Goal: Communication & Community: Answer question/provide support

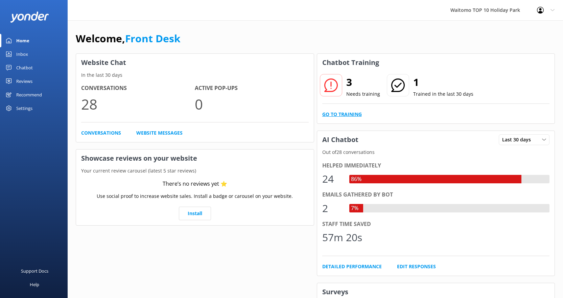
click at [349, 115] on link "Go to Training" at bounding box center [342, 114] width 40 height 7
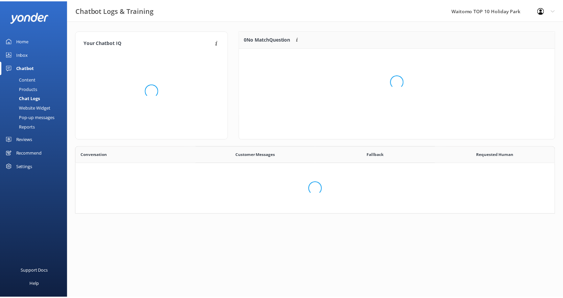
scroll to position [63, 310]
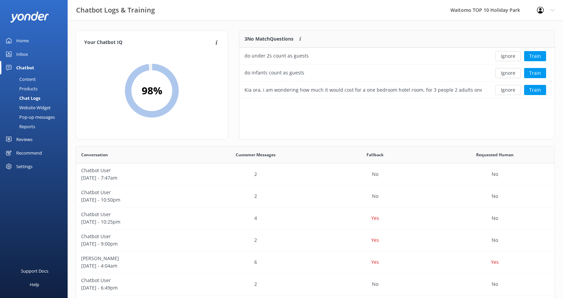
drag, startPoint x: 306, startPoint y: 176, endPoint x: 233, endPoint y: 49, distance: 147.0
click at [233, 49] on div "Your Chatbot IQ Your Chatbot IQ is the percentage of trained FAQs against untra…" at bounding box center [151, 88] width 163 height 116
click at [509, 58] on button "Ignore" at bounding box center [508, 56] width 25 height 10
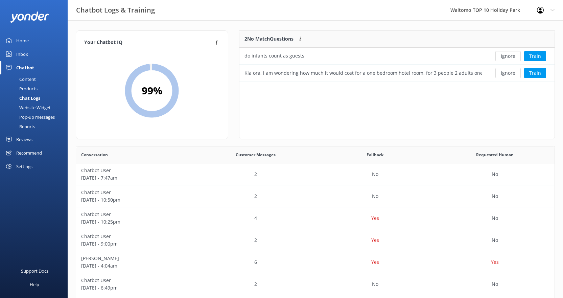
scroll to position [46, 310]
click at [505, 57] on button "Ignore" at bounding box center [508, 56] width 25 height 10
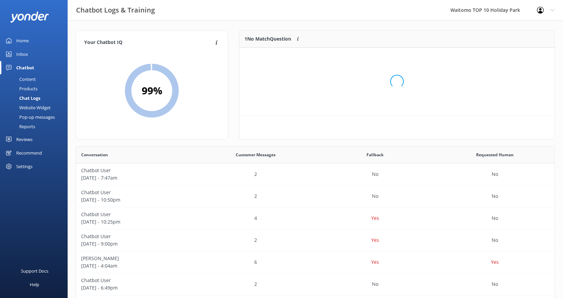
scroll to position [29, 310]
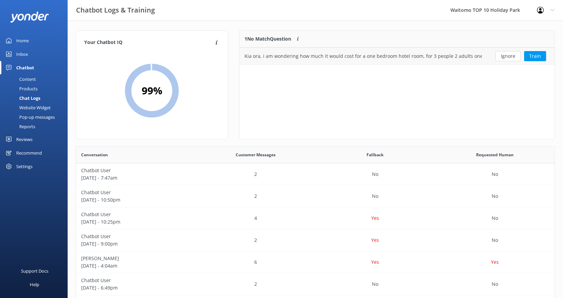
click at [431, 57] on div "Kia ora, i am wondering how much it would cost for a one bedroom hotel room, fo…" at bounding box center [363, 55] width 237 height 7
click at [531, 56] on button "Train" at bounding box center [535, 56] width 22 height 10
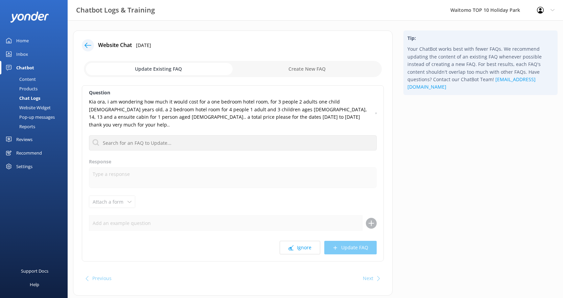
click at [22, 52] on div "Inbox" at bounding box center [22, 54] width 12 height 14
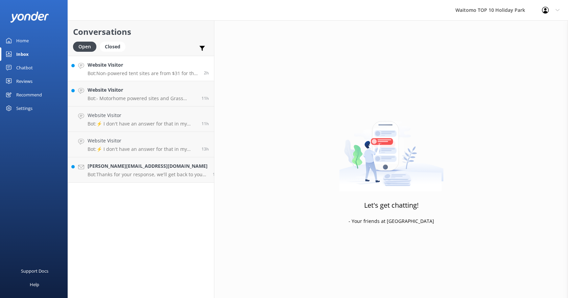
click at [98, 73] on p "Bot: Non-powered tent sites are from $31 for the first person, with an addition…" at bounding box center [143, 73] width 111 height 6
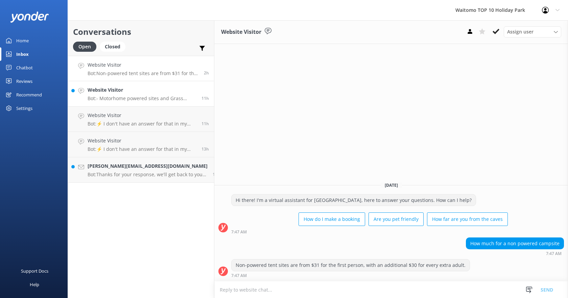
click at [112, 92] on h4 "Website Visitor" at bounding box center [142, 89] width 109 height 7
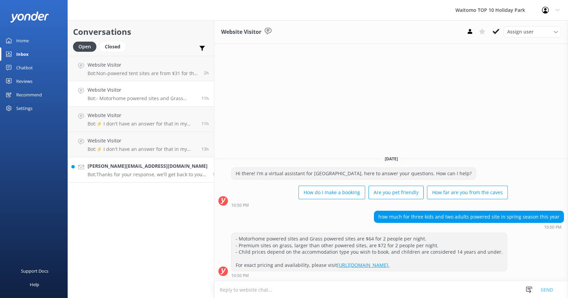
click at [129, 177] on p "Bot: Thanks for your response, we'll get back to you as soon as we can during o…" at bounding box center [148, 174] width 120 height 6
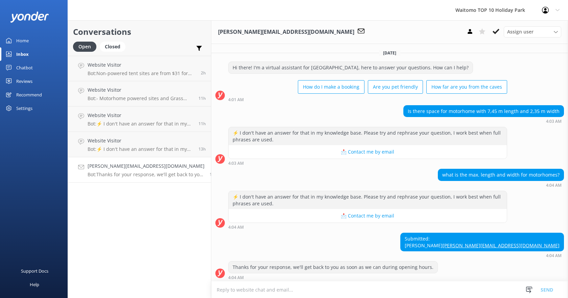
scroll to position [9, 0]
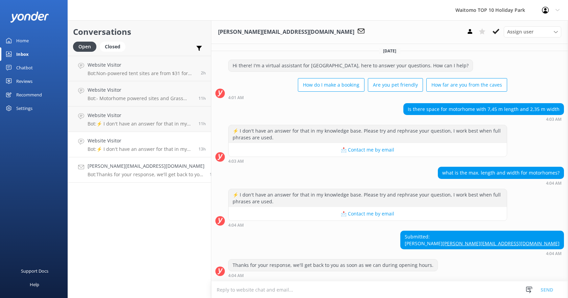
click at [115, 150] on p "Bot: ⚡ I don't have an answer for that in my knowledge base. Please try and rep…" at bounding box center [141, 149] width 106 height 6
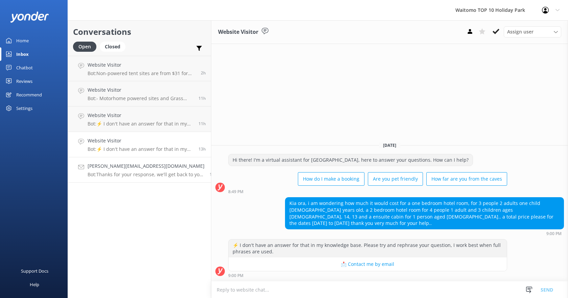
click at [119, 169] on h4 "[PERSON_NAME][EMAIL_ADDRESS][DOMAIN_NAME]" at bounding box center [146, 165] width 117 height 7
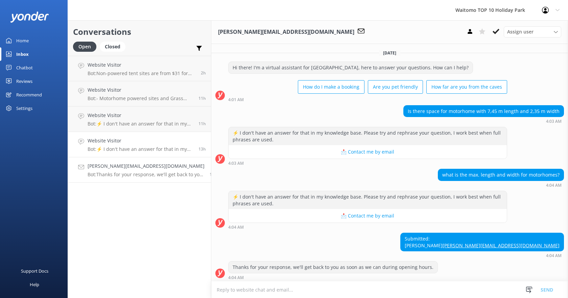
scroll to position [9, 0]
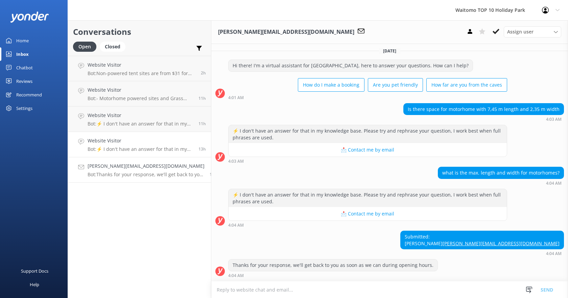
click at [119, 142] on h4 "Website Visitor" at bounding box center [141, 140] width 106 height 7
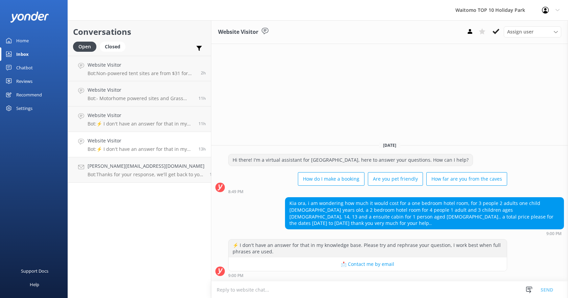
click at [243, 294] on textarea at bounding box center [389, 289] width 357 height 17
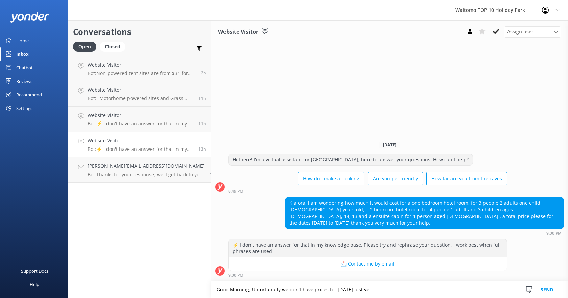
click at [259, 290] on textarea "Good Morning, Unfortunatly we don't have prices for [DATE] just yet" at bounding box center [389, 289] width 357 height 17
click at [376, 286] on textarea "Good Morning, Unfortunately we don't have prices for [DATE] just yet" at bounding box center [389, 289] width 357 height 17
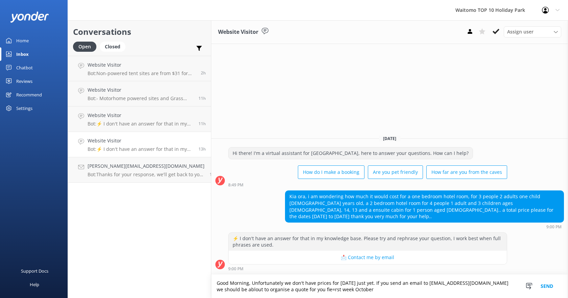
click at [297, 291] on textarea "Good Morning, Unfortunately we don't have prices for [DATE] just yet. If you se…" at bounding box center [389, 286] width 357 height 23
click at [221, 290] on textarea "Good Morning, Unfortunately we don't have prices for [DATE] just yet. If you se…" at bounding box center [389, 286] width 357 height 23
type textarea "Good Morning, Unfortunately we don't have prices for [DATE] just yet. If you se…"
click at [551, 287] on button "Send" at bounding box center [546, 286] width 25 height 23
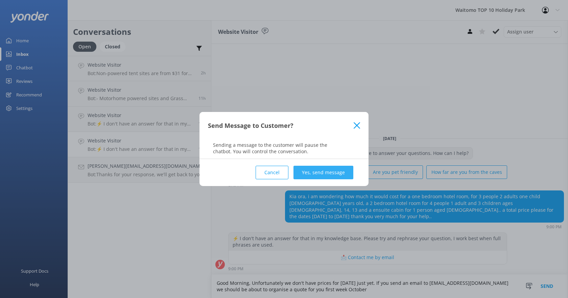
click at [307, 169] on button "Yes, send message" at bounding box center [324, 173] width 60 height 14
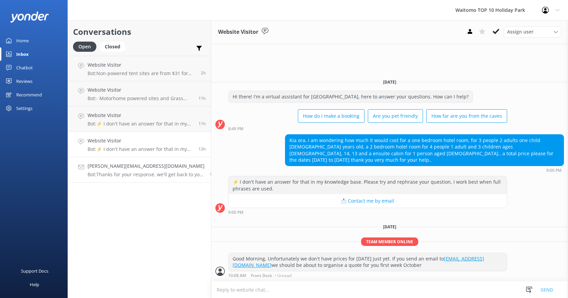
click at [140, 175] on p "Bot: Thanks for your response, we'll get back to you as soon as we can during o…" at bounding box center [146, 174] width 117 height 6
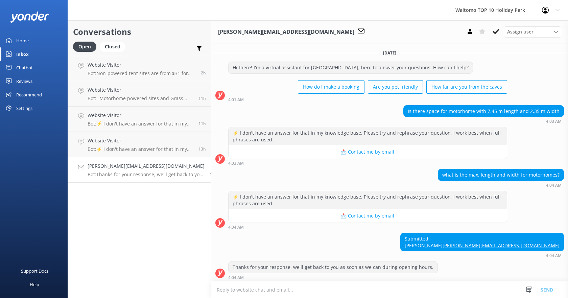
click at [520, 249] on link "[PERSON_NAME][EMAIL_ADDRESS][DOMAIN_NAME]" at bounding box center [501, 245] width 117 height 6
click at [413, 105] on div "Is there space for motorhome with 7,45 m length and 2,35 m width" at bounding box center [484, 111] width 161 height 12
drag, startPoint x: 556, startPoint y: 252, endPoint x: 504, endPoint y: 253, distance: 51.4
click at [504, 251] on div "Submitted: [PERSON_NAME] [PERSON_NAME][EMAIL_ADDRESS][DOMAIN_NAME]" at bounding box center [482, 242] width 163 height 18
copy link "[PERSON_NAME][EMAIL_ADDRESS][DOMAIN_NAME]"
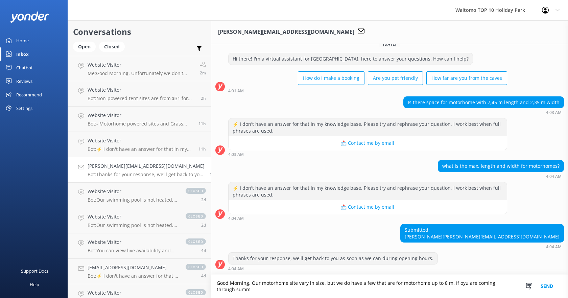
scroll to position [16, 0]
click at [452, 283] on textarea "Good Morning. Our motorhome site vary in size, but we do have a few that are fo…" at bounding box center [389, 286] width 357 height 23
type textarea "Good Morning. Our motorhome site vary in size, but we do have a few that are fo…"
click at [546, 283] on button "Send" at bounding box center [546, 286] width 25 height 23
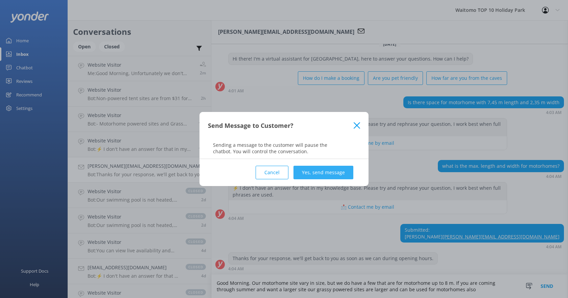
click at [319, 172] on button "Yes, send message" at bounding box center [324, 173] width 60 height 14
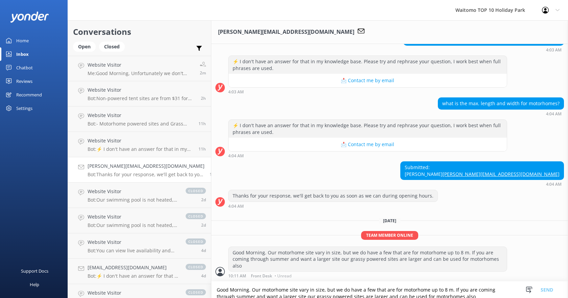
scroll to position [72, 0]
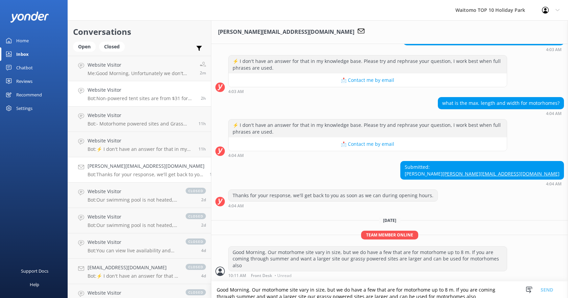
click at [109, 97] on p "Bot: Non-powered tent sites are from $31 for the first person, with an addition…" at bounding box center [142, 98] width 108 height 6
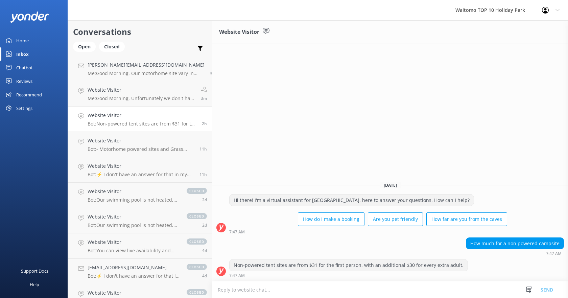
click at [109, 117] on h4 "Website Visitor" at bounding box center [142, 115] width 109 height 7
click at [108, 145] on div "Website Visitor Bot: - Motorhome powered sites and Grass powered sites are $64 …" at bounding box center [141, 144] width 107 height 15
